Goal: Task Accomplishment & Management: Manage account settings

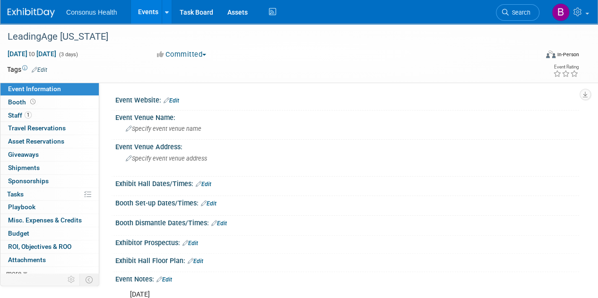
click at [145, 10] on link "Events" at bounding box center [148, 12] width 35 height 24
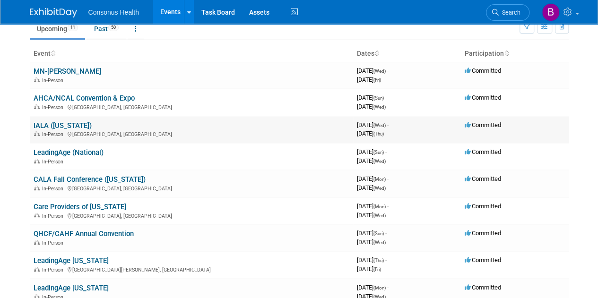
scroll to position [40, 0]
click at [45, 204] on link "Care Providers of [US_STATE]" at bounding box center [80, 207] width 93 height 9
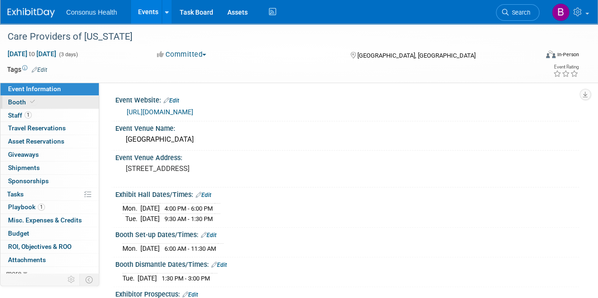
click at [16, 98] on span "Booth" at bounding box center [22, 102] width 29 height 8
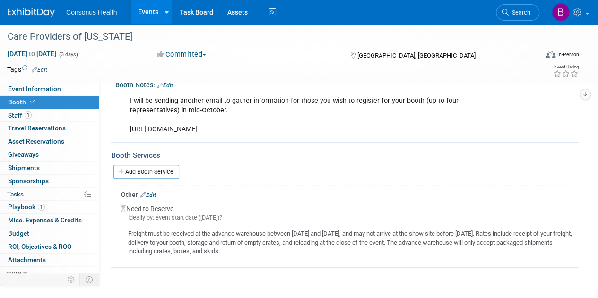
scroll to position [117, 0]
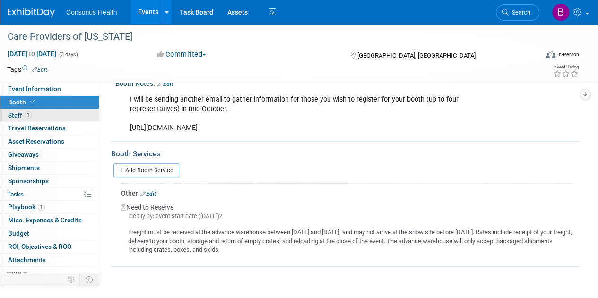
click at [12, 116] on span "Staff 1" at bounding box center [20, 116] width 24 height 8
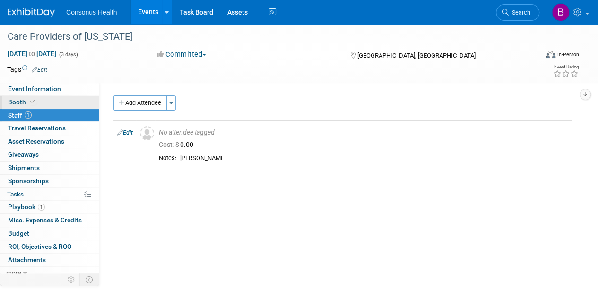
click at [21, 102] on span "Booth" at bounding box center [22, 102] width 29 height 8
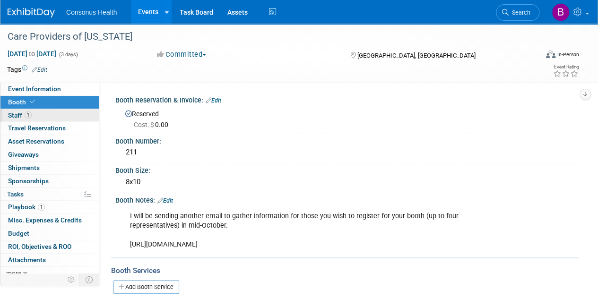
click at [16, 112] on span "Staff 1" at bounding box center [20, 116] width 24 height 8
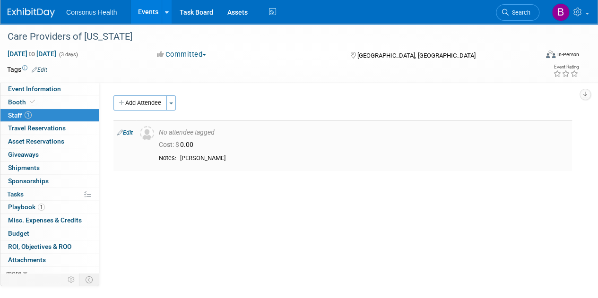
click at [205, 158] on div "Matt Blair" at bounding box center [374, 159] width 388 height 8
click at [129, 129] on td "Edit" at bounding box center [124, 146] width 23 height 51
click at [119, 134] on icon at bounding box center [120, 133] width 6 height 10
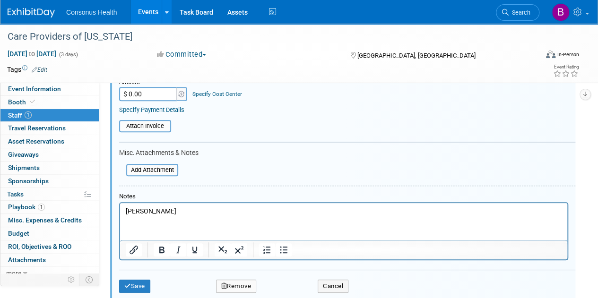
scroll to position [170, 0]
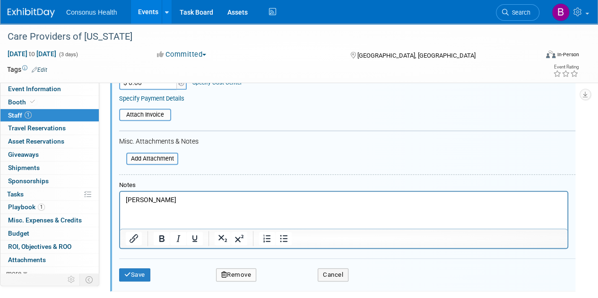
click at [165, 198] on p "Matt Blair" at bounding box center [344, 200] width 436 height 9
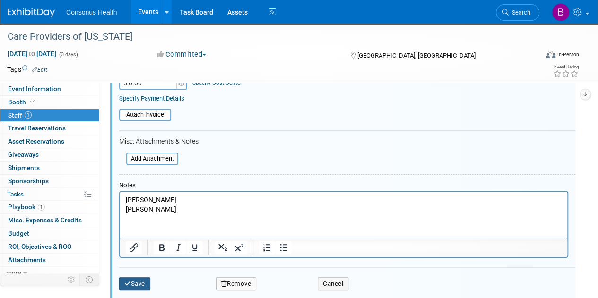
click at [138, 282] on button "Save" at bounding box center [134, 283] width 31 height 13
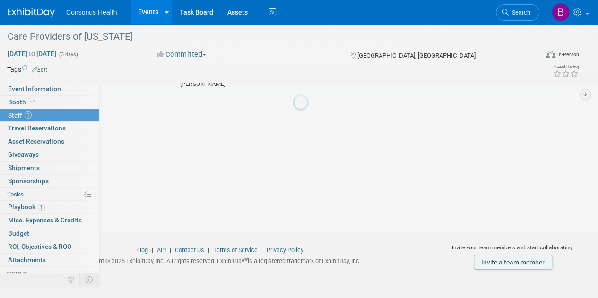
scroll to position [81, 0]
